Goal: Consume media (video, audio)

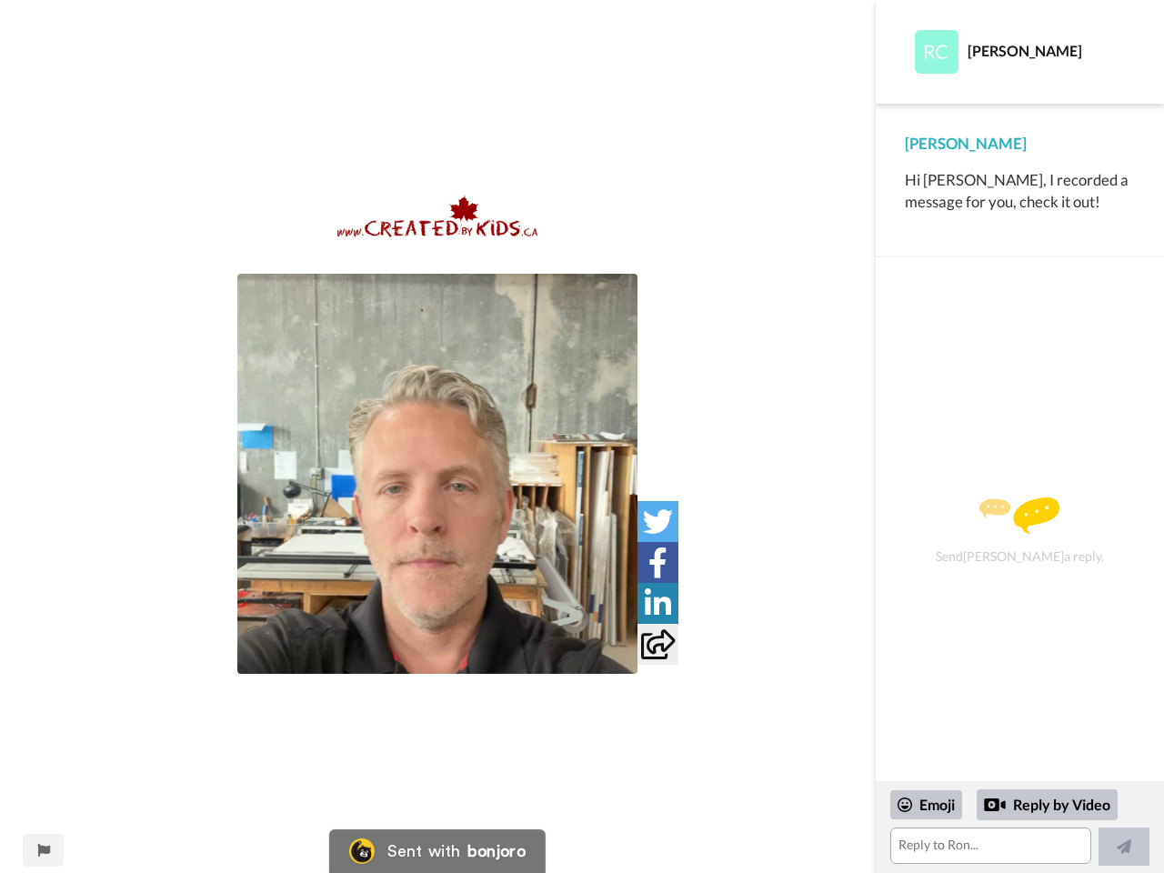
click at [437, 474] on img at bounding box center [437, 474] width 400 height 400
click at [657, 521] on icon at bounding box center [658, 522] width 30 height 30
click at [657, 562] on icon at bounding box center [657, 562] width 19 height 30
click at [657, 603] on icon at bounding box center [658, 603] width 26 height 30
click at [657, 644] on icon at bounding box center [658, 644] width 34 height 30
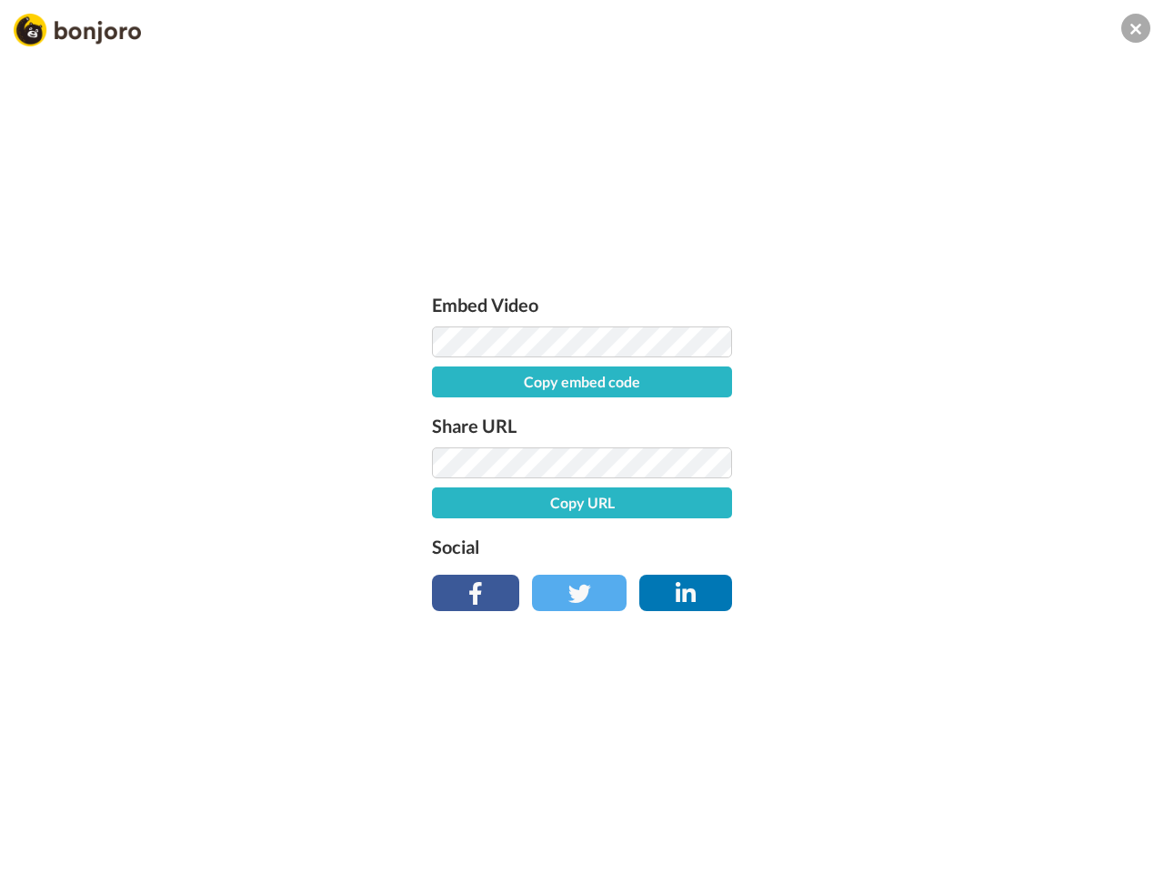
click at [43, 850] on div "Embed Video Copy embed code Share URL Copy URL Social" at bounding box center [582, 534] width 1164 height 873
click at [1019, 828] on div "Embed Video Copy embed code Share URL Copy URL Social" at bounding box center [582, 534] width 1164 height 873
click at [927, 805] on div "Embed Video Copy embed code Share URL Copy URL Social" at bounding box center [582, 534] width 1164 height 873
click at [1048, 805] on div "Embed Video Copy embed code Share URL Copy URL Social" at bounding box center [582, 534] width 1164 height 873
click at [1124, 847] on div "Embed Video Copy embed code Share URL Copy URL Social" at bounding box center [582, 534] width 1164 height 873
